Goal: Check status

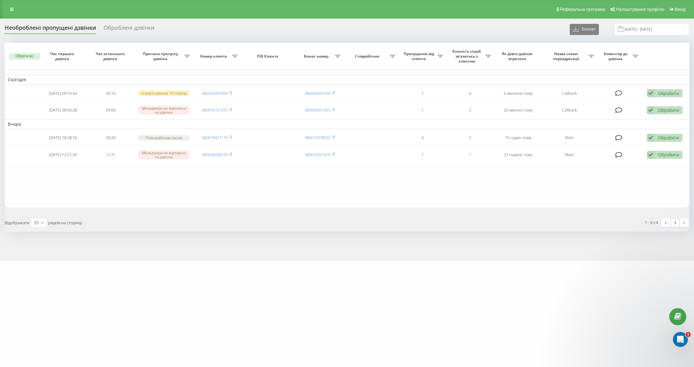
click at [67, 31] on div "Необроблені пропущені дзвінки" at bounding box center [50, 29] width 91 height 10
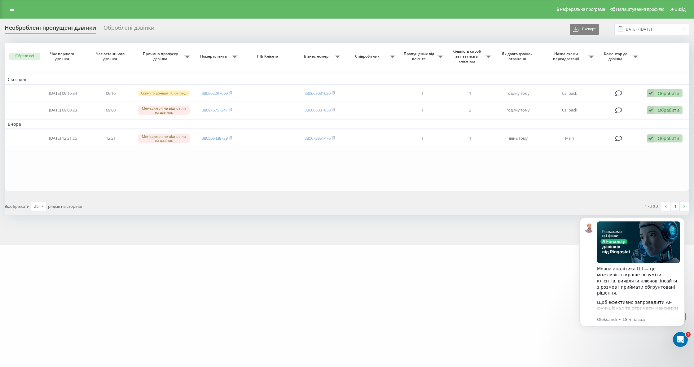
click at [62, 29] on div "Необроблені пропущені дзвінки" at bounding box center [50, 29] width 91 height 10
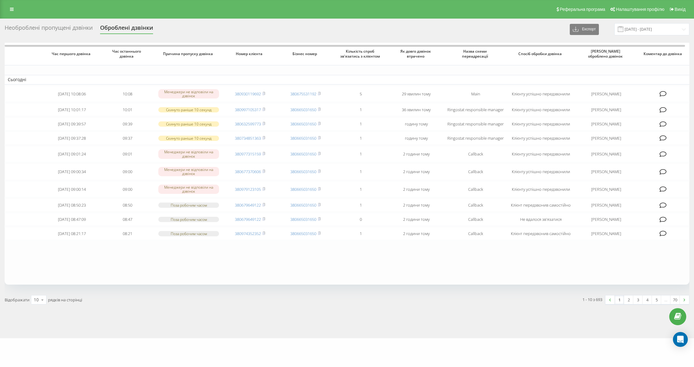
click at [52, 25] on div "Необроблені пропущені дзвінки" at bounding box center [49, 29] width 88 height 10
